Goal: Task Accomplishment & Management: Manage account settings

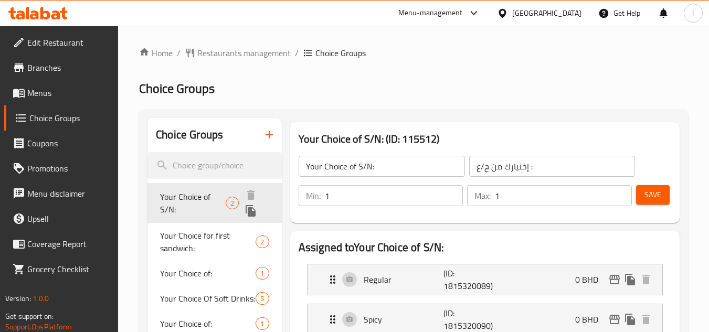
click at [206, 197] on span "Your Choice of S/N:" at bounding box center [193, 202] width 66 height 25
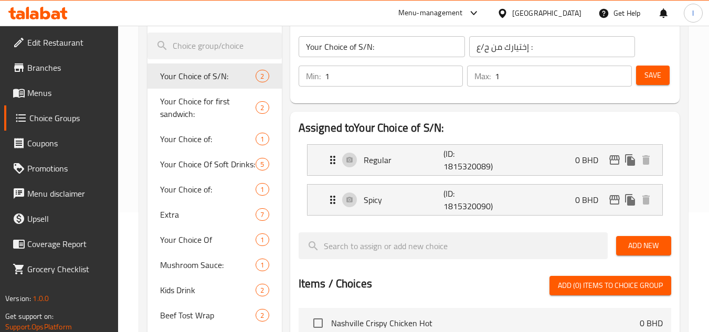
scroll to position [91, 0]
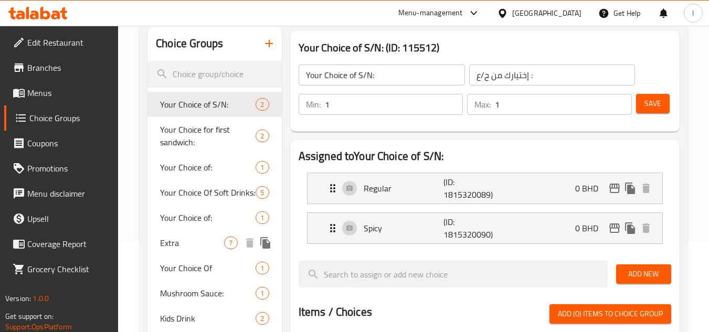
click at [154, 244] on div "Extra 7" at bounding box center [214, 242] width 134 height 25
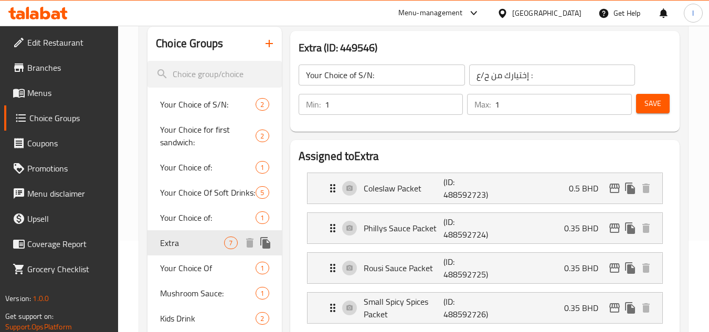
type input "Extra"
type input "إضافة"
type input "0"
type input "6"
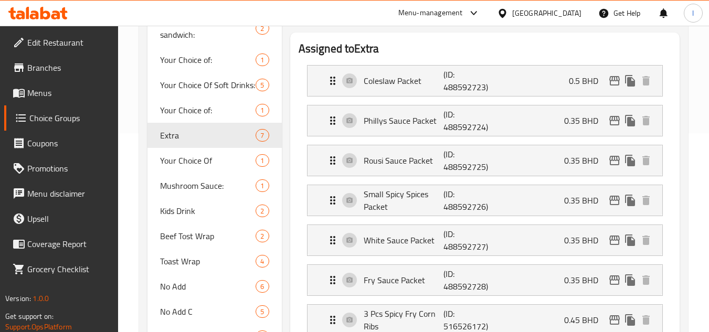
scroll to position [133, 0]
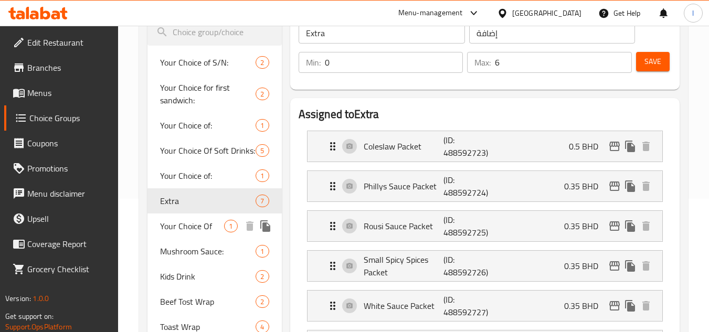
click at [198, 227] on span "Your Choice Of" at bounding box center [192, 226] width 64 height 13
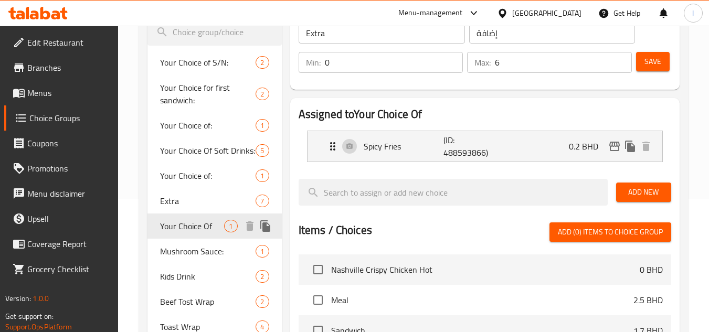
type input "Your Choice Of"
type input "اختيارك من"
type input "1"
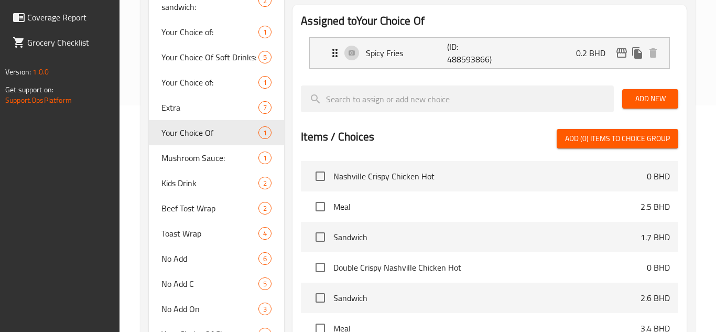
scroll to position [366, 0]
